Goal: Task Accomplishment & Management: Complete application form

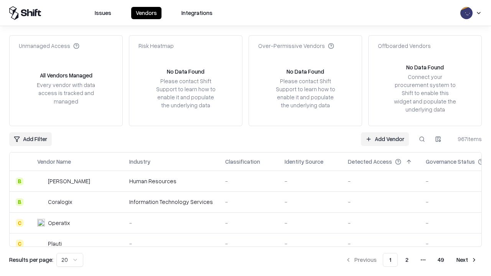
click at [385, 139] on link "Add Vendor" at bounding box center [385, 139] width 48 height 14
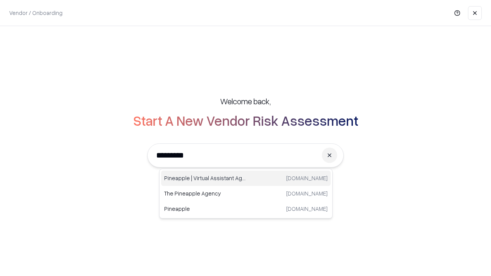
click at [246, 178] on div "Pineapple | Virtual Assistant Agency [DOMAIN_NAME]" at bounding box center [246, 178] width 170 height 15
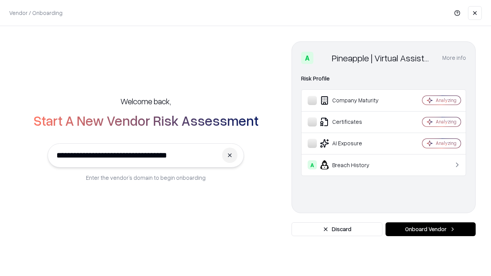
type input "**********"
click at [430, 229] on button "Onboard Vendor" at bounding box center [431, 230] width 90 height 14
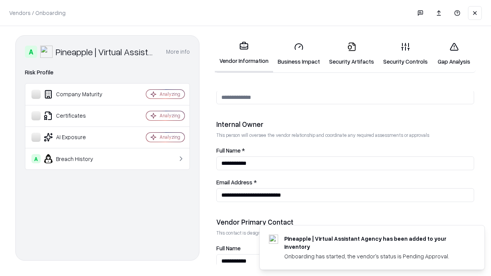
scroll to position [397, 0]
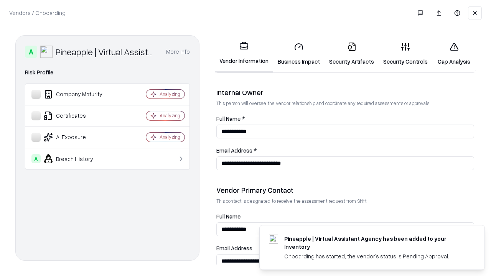
click at [299, 54] on link "Business Impact" at bounding box center [298, 54] width 51 height 36
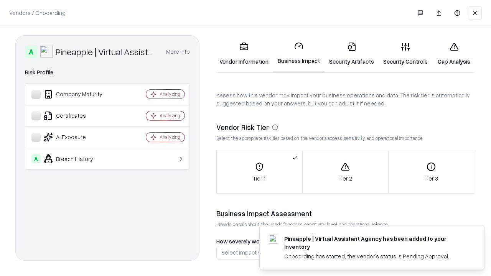
click at [351, 54] on link "Security Artifacts" at bounding box center [352, 54] width 54 height 36
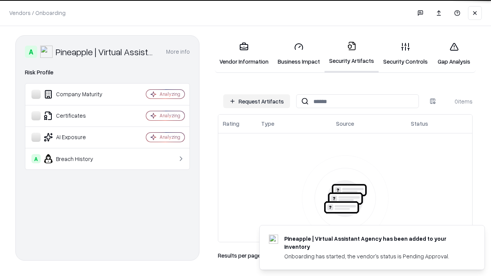
click at [257, 101] on button "Request Artifacts" at bounding box center [256, 101] width 67 height 14
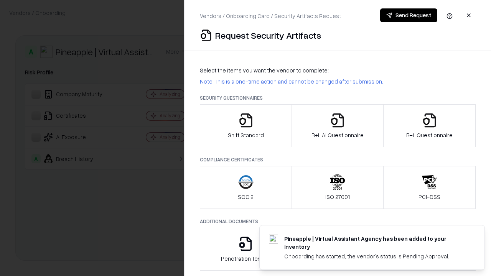
click at [246, 126] on icon "button" at bounding box center [245, 120] width 15 height 15
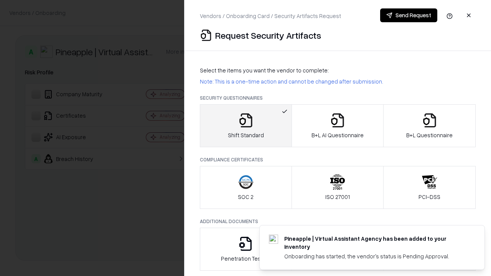
click at [409, 15] on button "Send Request" at bounding box center [408, 15] width 57 height 14
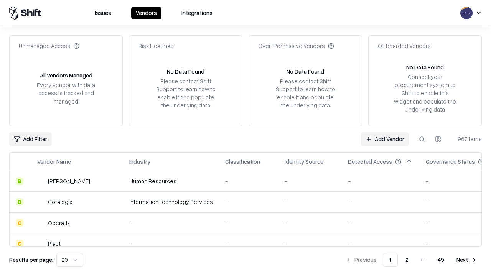
click at [422, 139] on button at bounding box center [422, 139] width 14 height 14
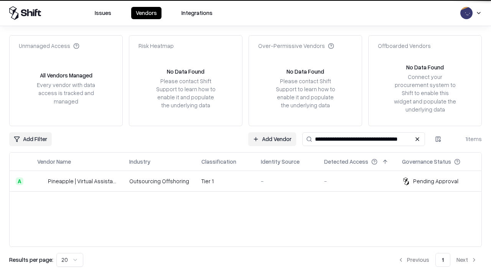
type input "**********"
click at [250, 181] on td "Tier 1" at bounding box center [224, 181] width 59 height 21
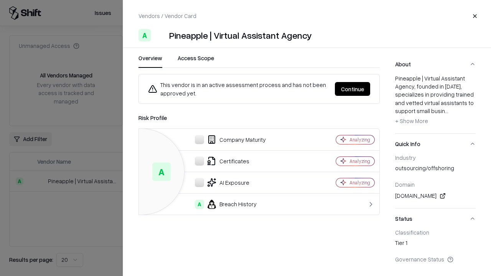
click at [353, 89] on button "Continue" at bounding box center [352, 89] width 35 height 14
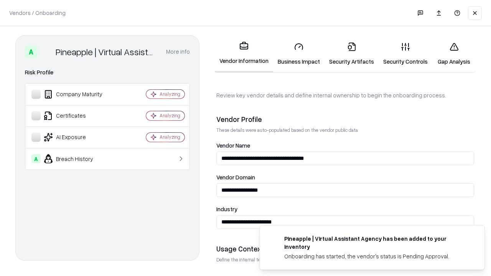
click at [351, 54] on link "Security Artifacts" at bounding box center [352, 54] width 54 height 36
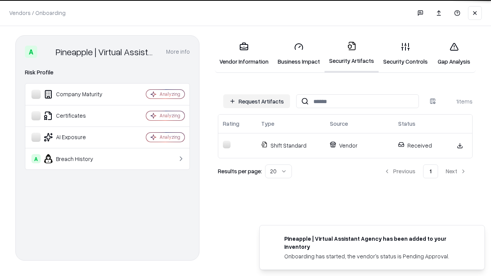
click at [454, 54] on link "Gap Analysis" at bounding box center [453, 54] width 43 height 36
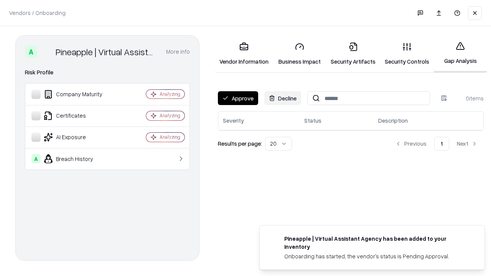
click at [238, 98] on button "Approve" at bounding box center [238, 98] width 40 height 14
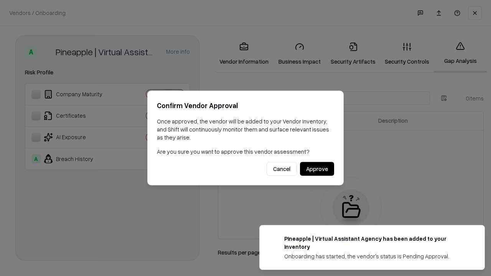
click at [317, 169] on button "Approve" at bounding box center [317, 169] width 34 height 14
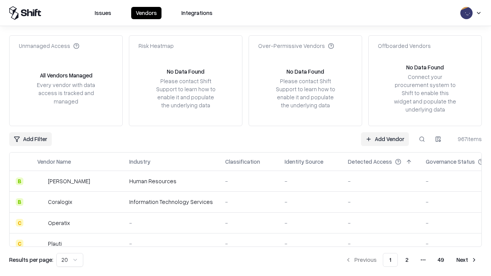
type input "**********"
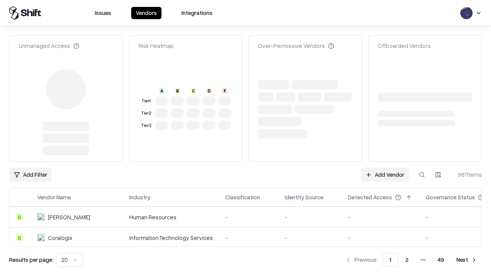
click at [385, 168] on link "Add Vendor" at bounding box center [385, 175] width 48 height 14
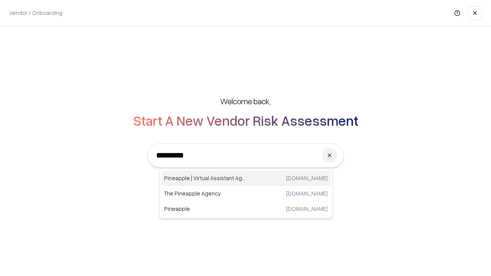
click at [246, 178] on div "Pineapple | Virtual Assistant Agency [DOMAIN_NAME]" at bounding box center [246, 178] width 170 height 15
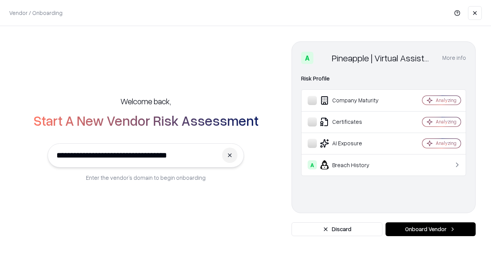
type input "**********"
click at [430, 229] on button "Onboard Vendor" at bounding box center [431, 230] width 90 height 14
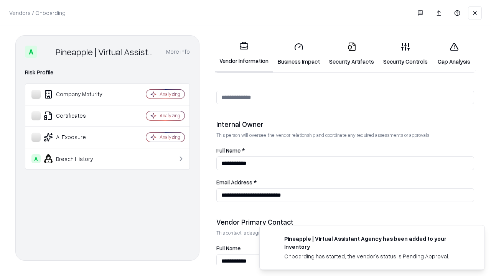
scroll to position [397, 0]
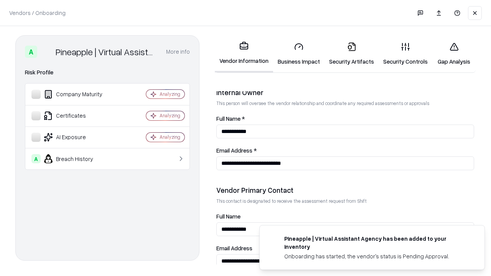
click at [454, 54] on link "Gap Analysis" at bounding box center [453, 54] width 43 height 36
